Goal: Transaction & Acquisition: Purchase product/service

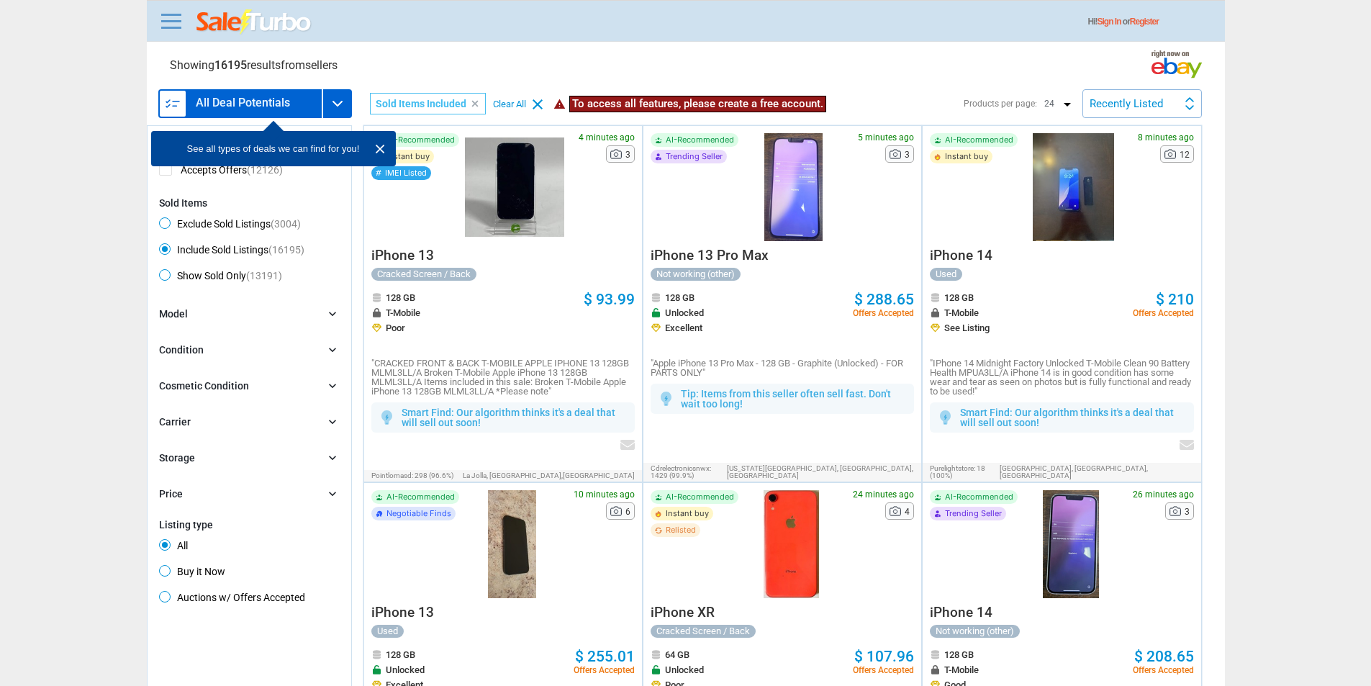
click at [240, 107] on h3 "All Deal Potentials" at bounding box center [243, 103] width 94 height 12
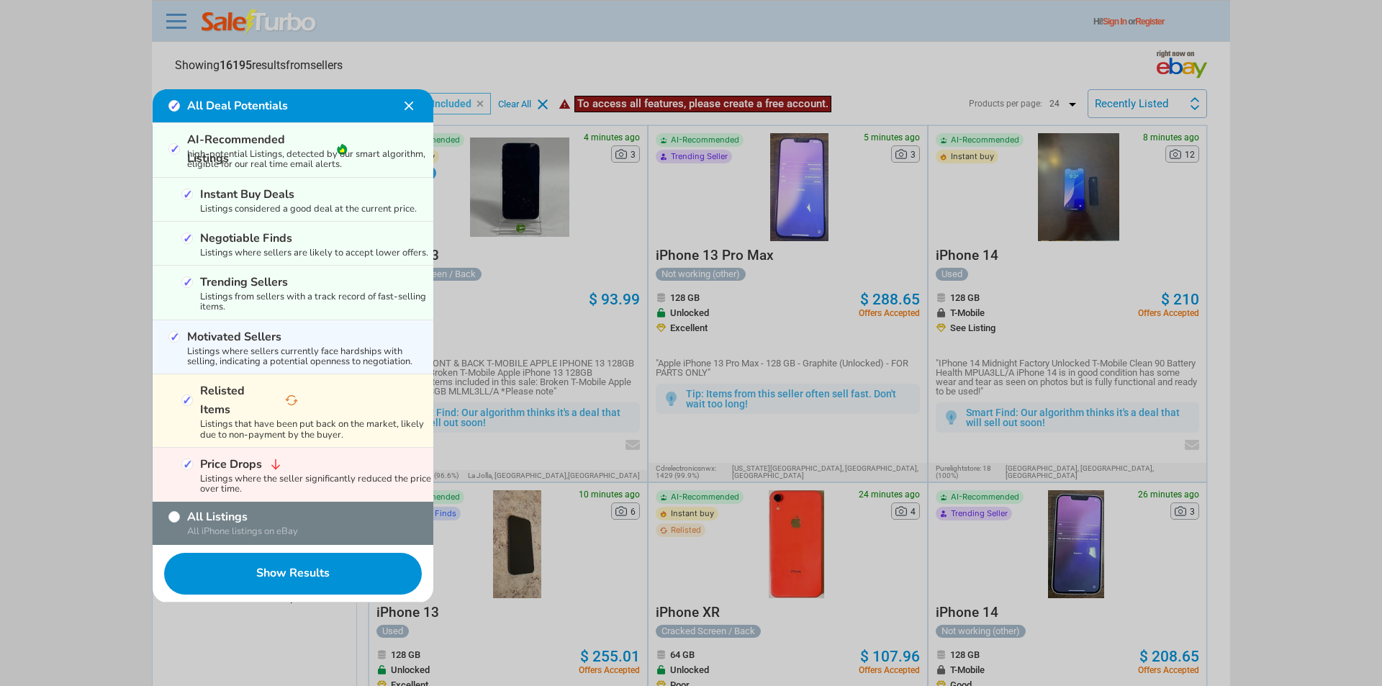
click at [242, 526] on div "All iPhone listings on eBay" at bounding box center [293, 531] width 281 height 10
click at [217, 502] on div "All Listings All iPhone listings on eBay" at bounding box center [293, 523] width 281 height 43
click at [217, 507] on label "All Listings" at bounding box center [257, 516] width 141 height 19
click at [180, 511] on input "All Listings" at bounding box center [174, 517] width 12 height 12
checkbox input "true"
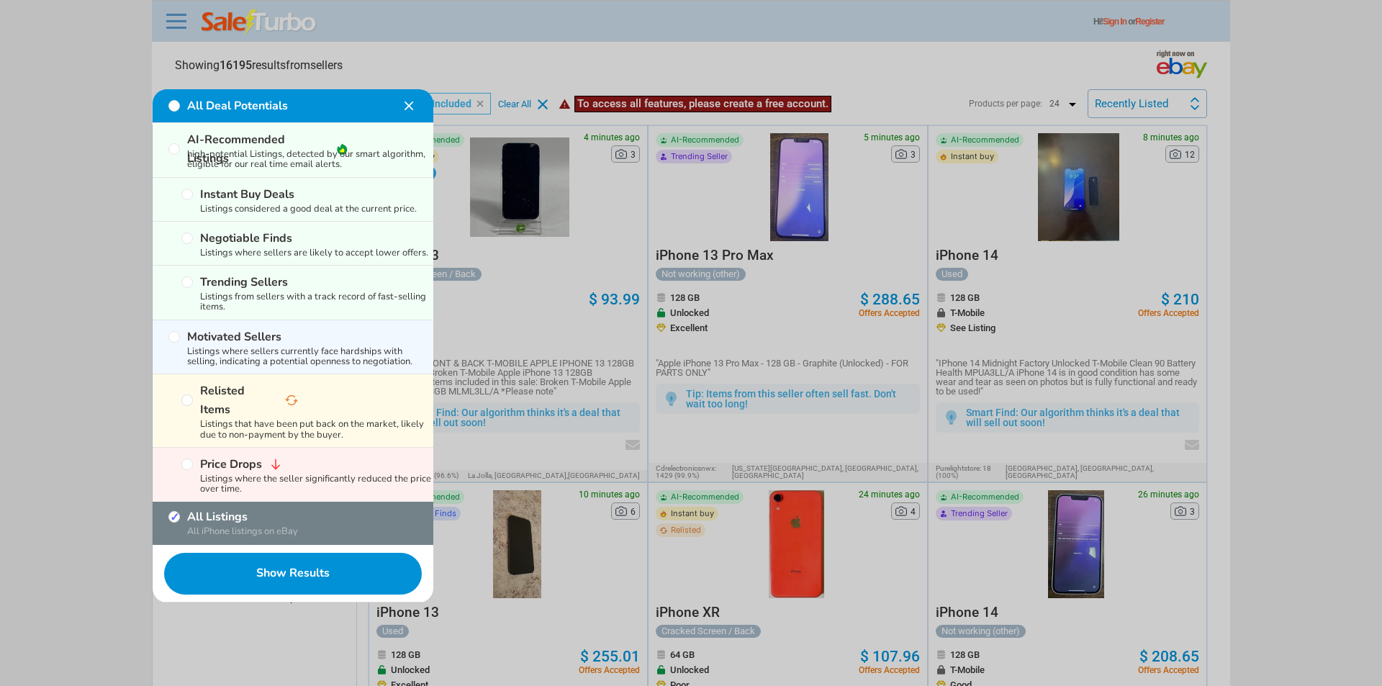
checkbox input "false"
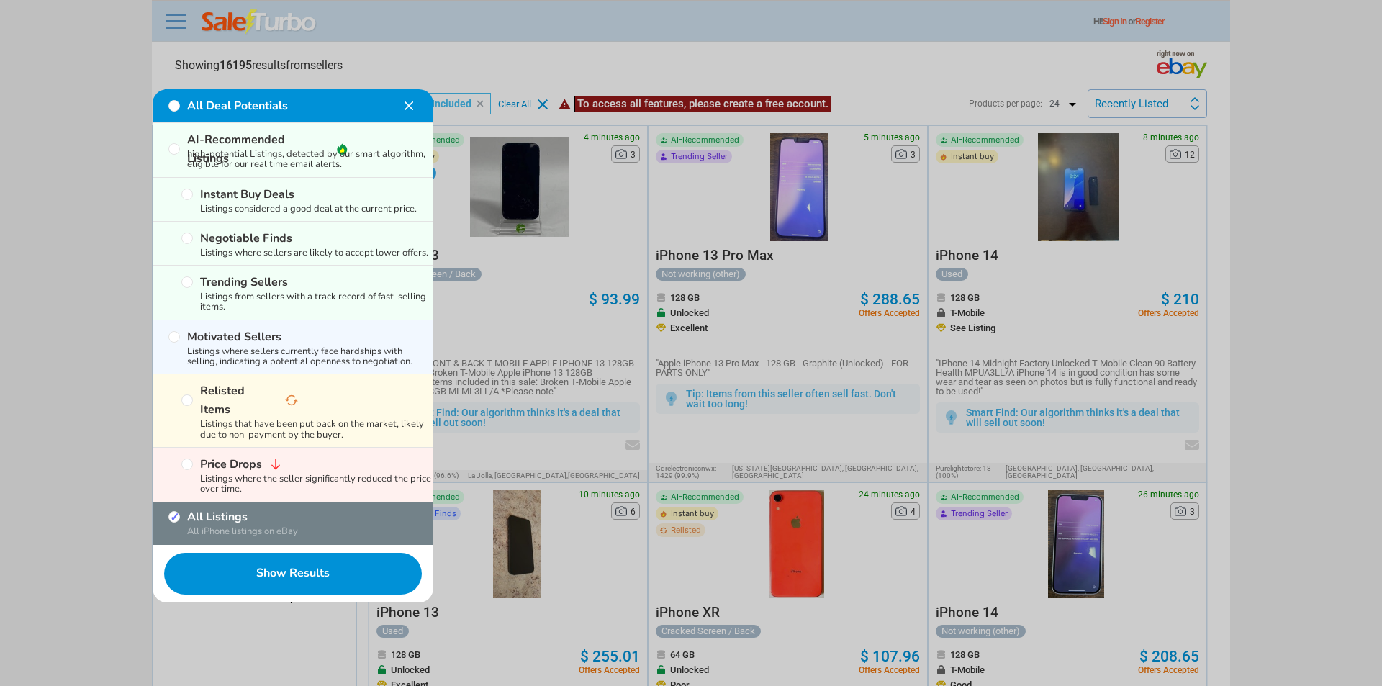
checkbox input "false"
click at [250, 545] on button "Show Results" at bounding box center [293, 574] width 281 height 58
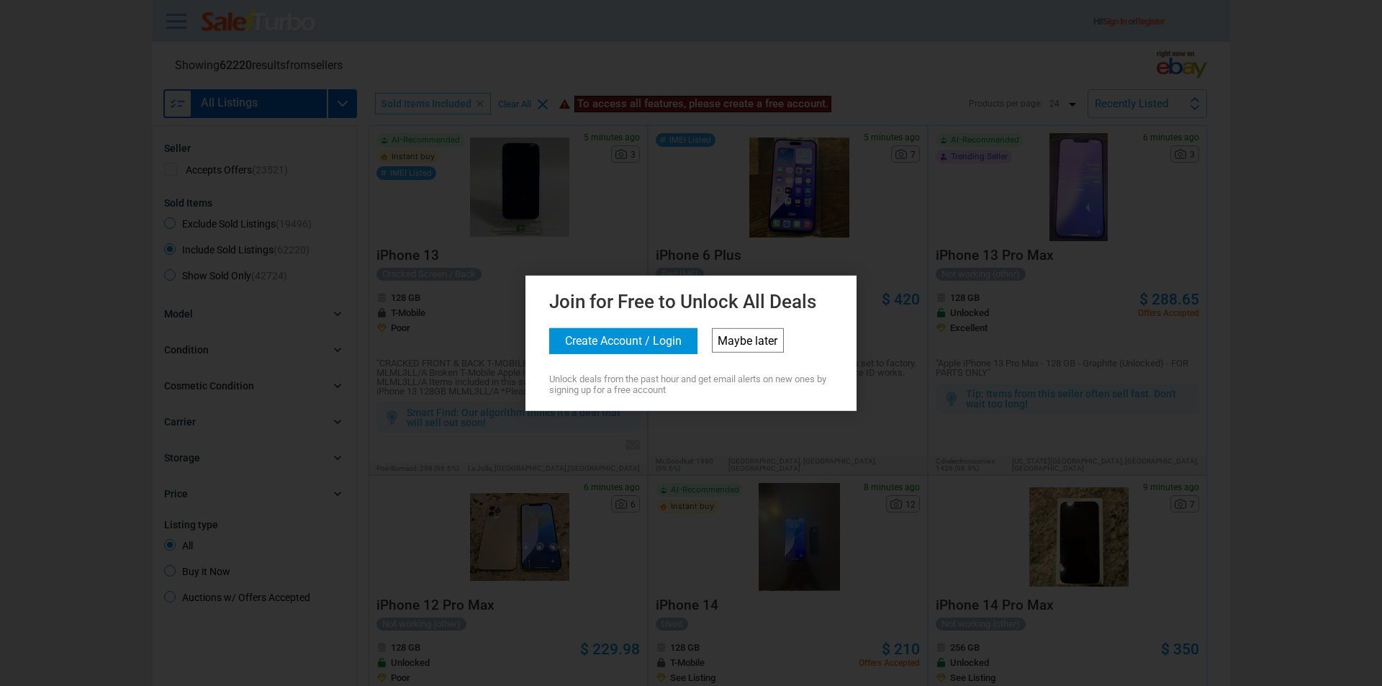
click at [780, 343] on link "Maybe later" at bounding box center [748, 339] width 72 height 24
